Goal: Transaction & Acquisition: Purchase product/service

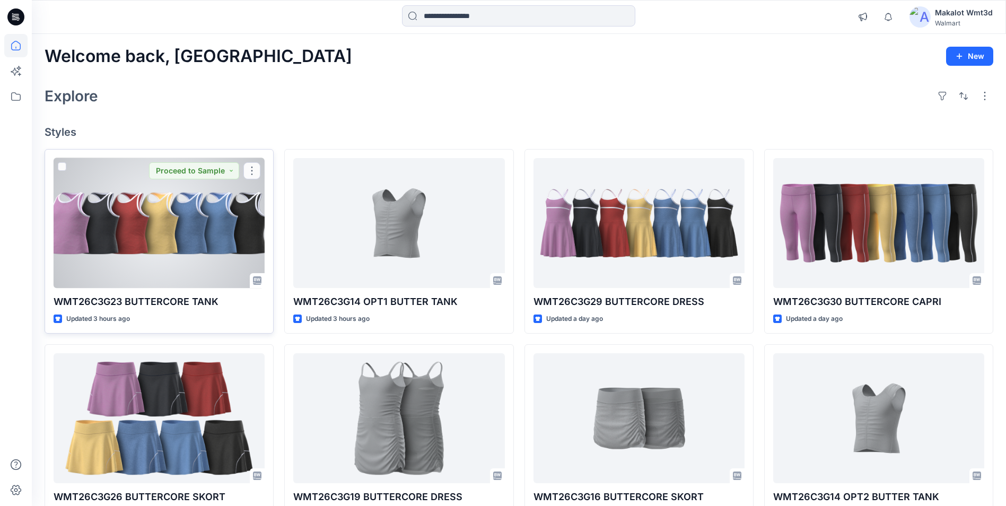
click at [166, 245] on div at bounding box center [159, 223] width 211 height 130
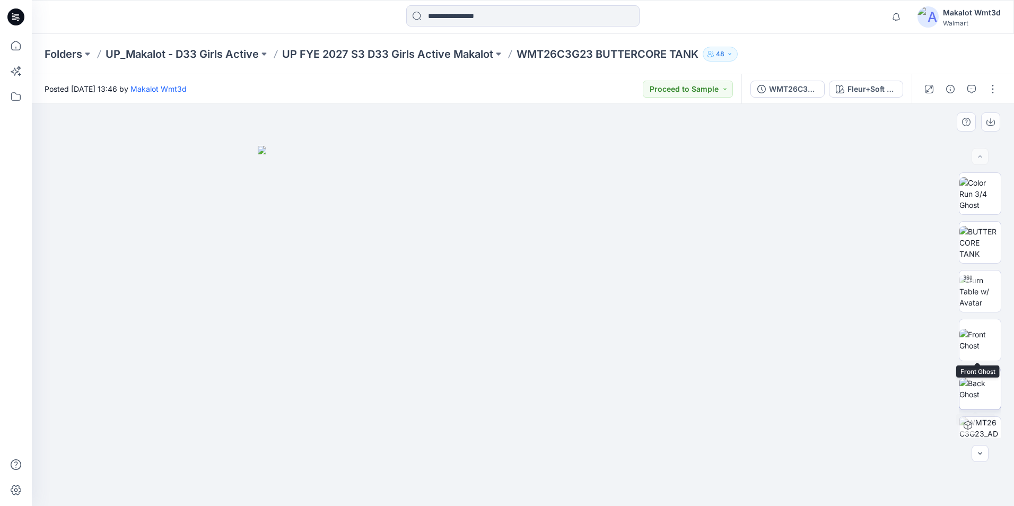
click at [980, 400] on img at bounding box center [979, 388] width 41 height 22
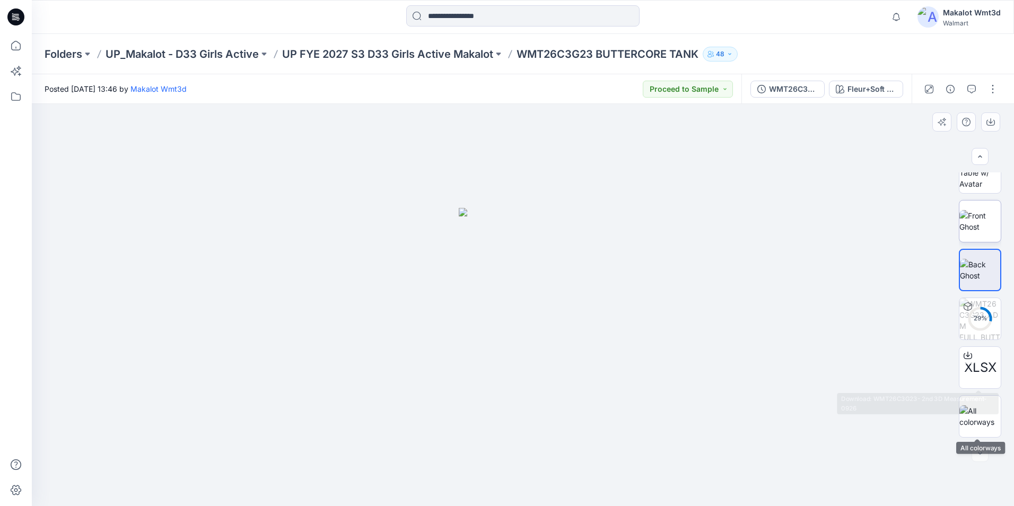
scroll to position [66, 0]
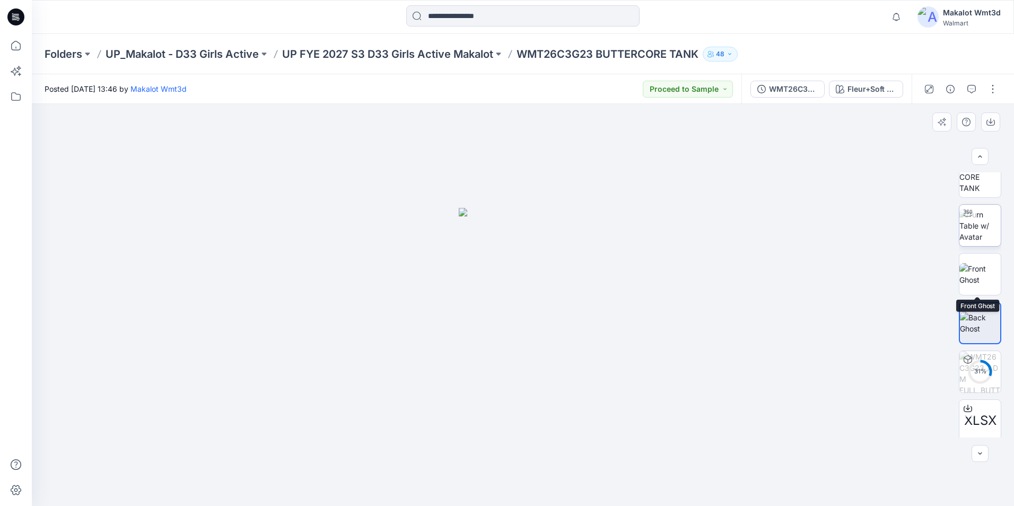
click at [980, 235] on img at bounding box center [979, 225] width 41 height 33
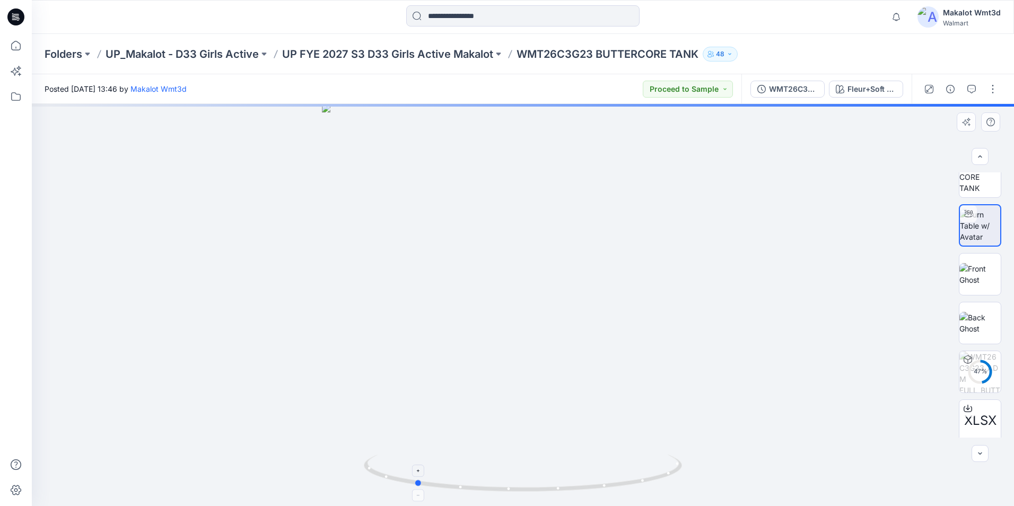
drag, startPoint x: 595, startPoint y: 483, endPoint x: 522, endPoint y: 489, distance: 74.0
click at [477, 492] on icon at bounding box center [524, 474] width 321 height 40
drag, startPoint x: 582, startPoint y: 493, endPoint x: 570, endPoint y: 490, distance: 11.4
click at [570, 490] on icon at bounding box center [524, 474] width 321 height 40
drag, startPoint x: 696, startPoint y: 374, endPoint x: 697, endPoint y: 439, distance: 65.2
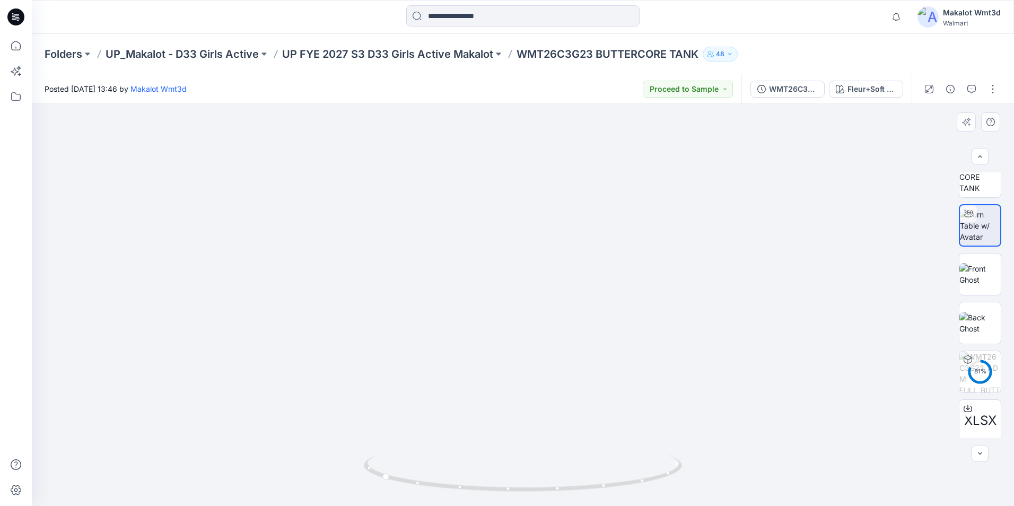
drag, startPoint x: 568, startPoint y: 339, endPoint x: 582, endPoint y: 407, distance: 68.7
drag, startPoint x: 586, startPoint y: 354, endPoint x: 586, endPoint y: 390, distance: 36.6
drag, startPoint x: 582, startPoint y: 389, endPoint x: 588, endPoint y: 271, distance: 117.3
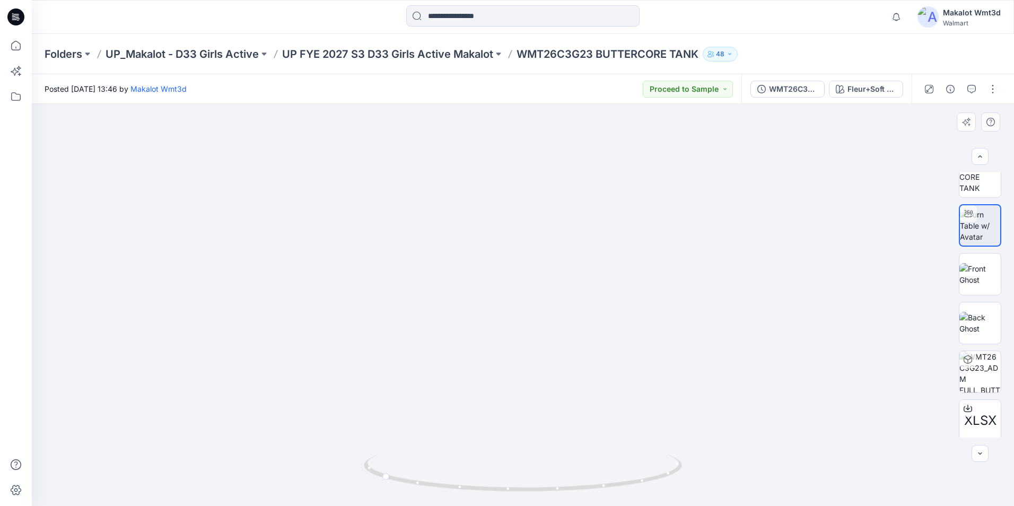
drag, startPoint x: 609, startPoint y: 373, endPoint x: 577, endPoint y: 276, distance: 101.6
drag, startPoint x: 486, startPoint y: 367, endPoint x: 545, endPoint y: 400, distance: 67.4
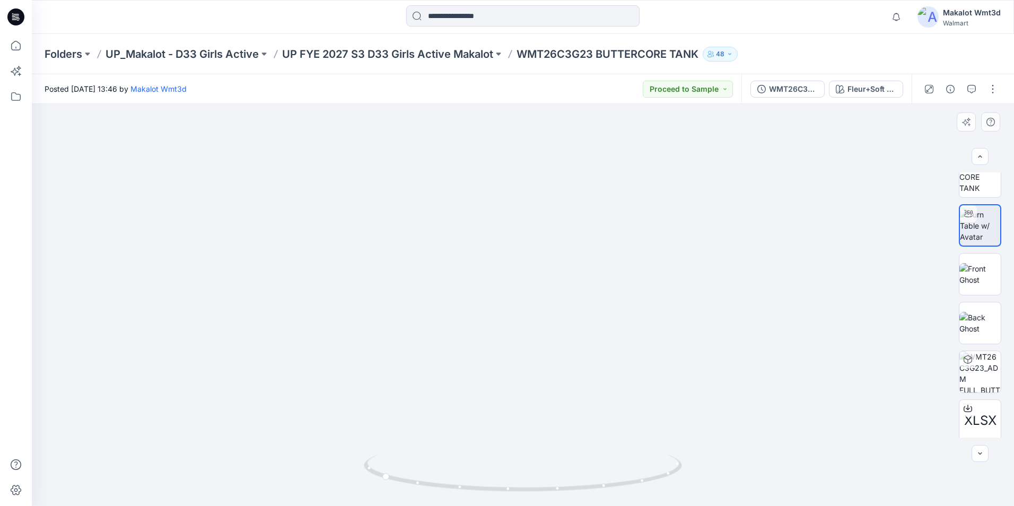
drag, startPoint x: 518, startPoint y: 488, endPoint x: 563, endPoint y: 494, distance: 44.9
click at [563, 494] on div at bounding box center [523, 479] width 318 height 53
drag, startPoint x: 471, startPoint y: 492, endPoint x: 534, endPoint y: 491, distance: 63.1
click at [534, 491] on icon at bounding box center [524, 474] width 321 height 40
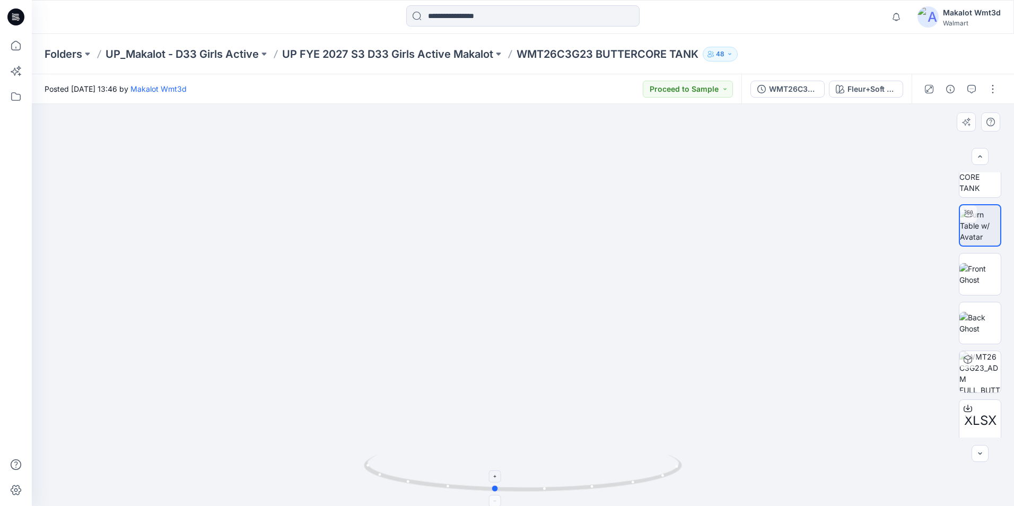
drag, startPoint x: 529, startPoint y: 492, endPoint x: 568, endPoint y: 488, distance: 38.9
click at [568, 488] on icon at bounding box center [524, 474] width 321 height 40
drag, startPoint x: 572, startPoint y: 336, endPoint x: 569, endPoint y: 453, distance: 117.2
click at [574, 497] on div at bounding box center [523, 305] width 982 height 402
drag, startPoint x: 565, startPoint y: 360, endPoint x: 567, endPoint y: 402, distance: 41.9
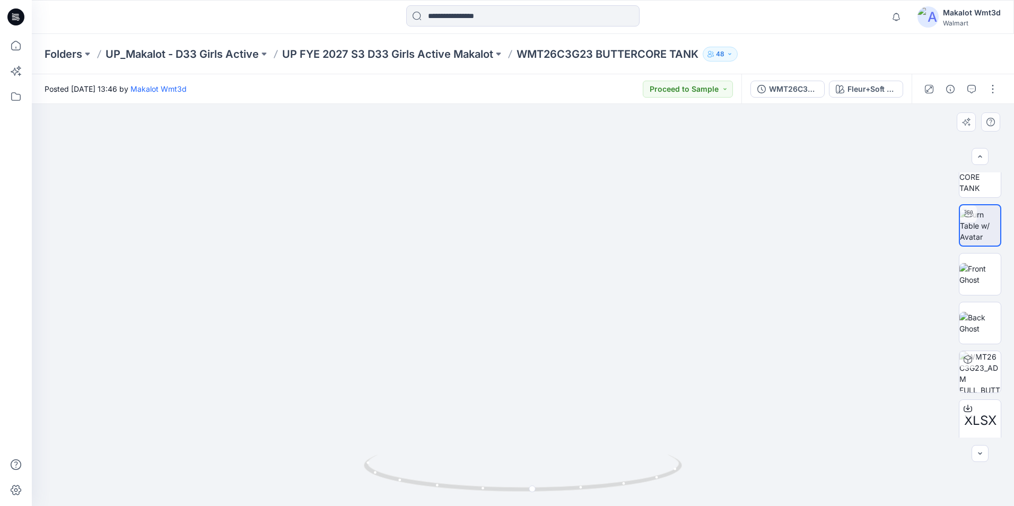
drag, startPoint x: 579, startPoint y: 489, endPoint x: 622, endPoint y: 495, distance: 43.4
click at [622, 495] on div at bounding box center [523, 479] width 318 height 53
